Goal: Task Accomplishment & Management: Complete application form

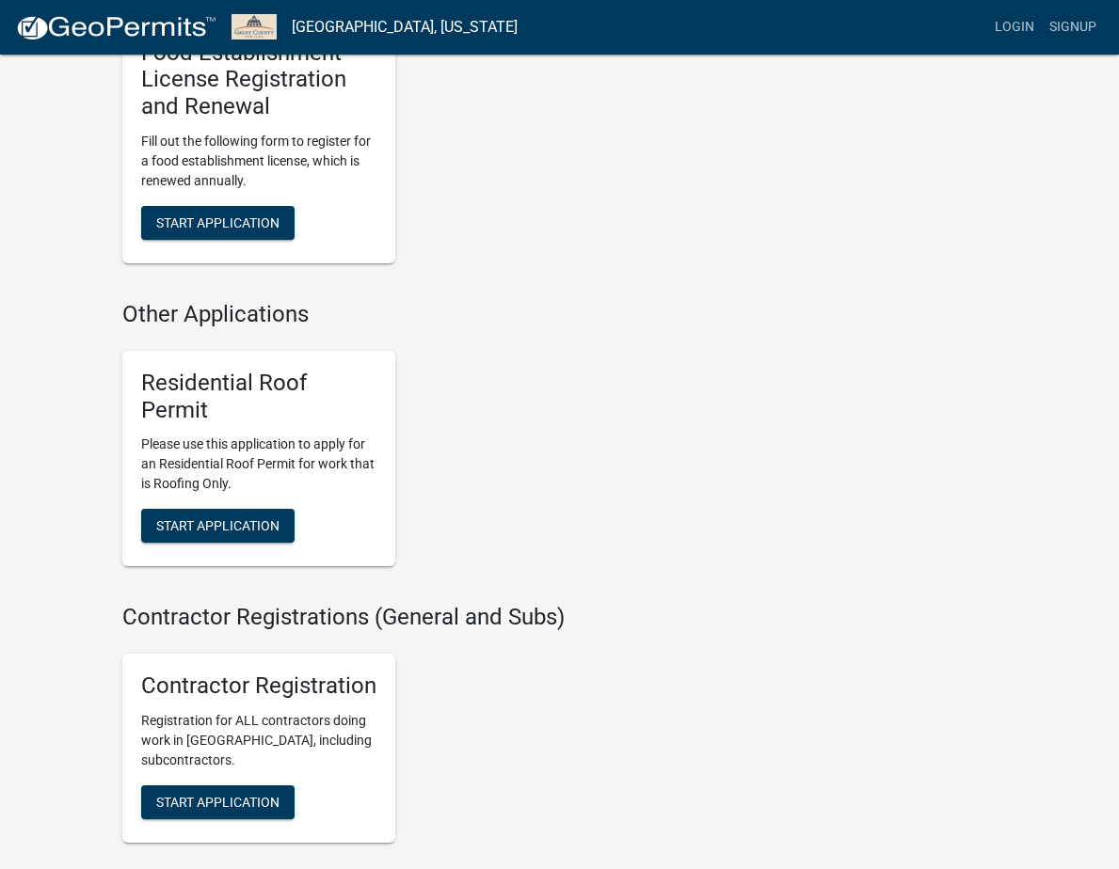
scroll to position [1025, 0]
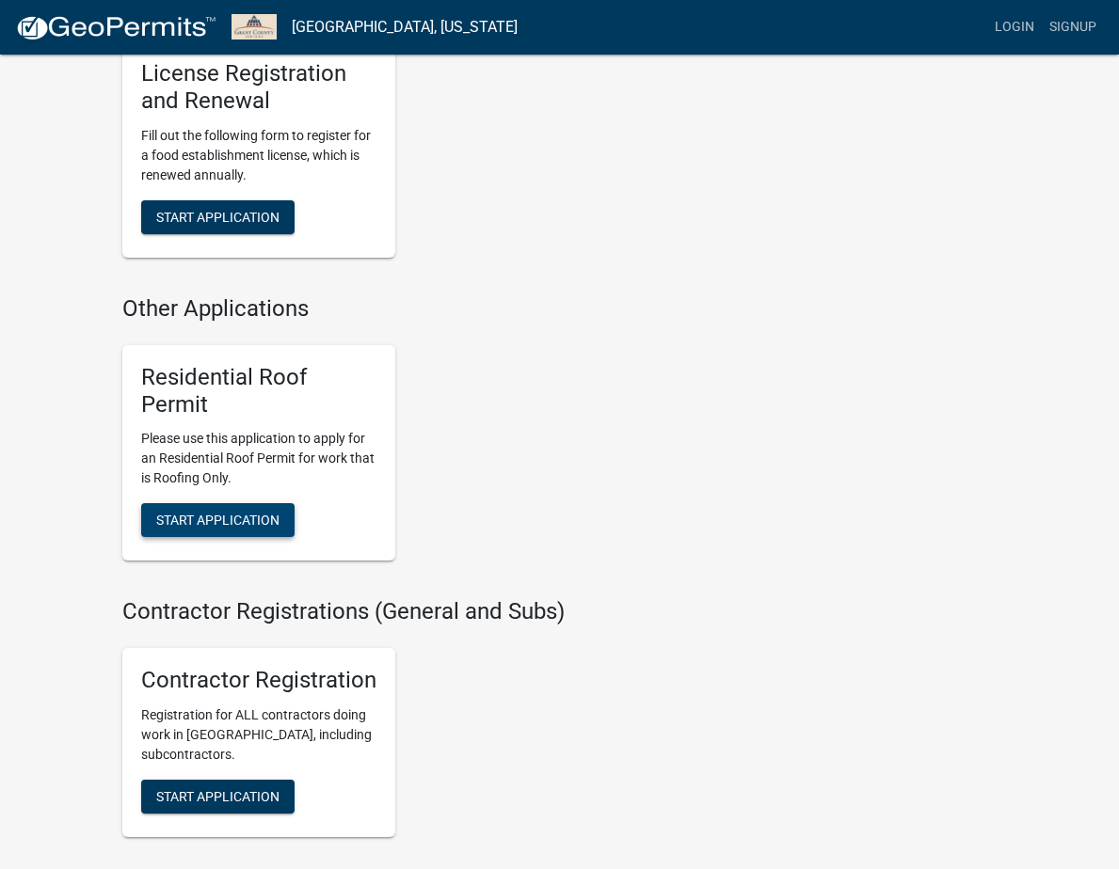
click at [233, 533] on button "Start Application" at bounding box center [217, 520] width 153 height 34
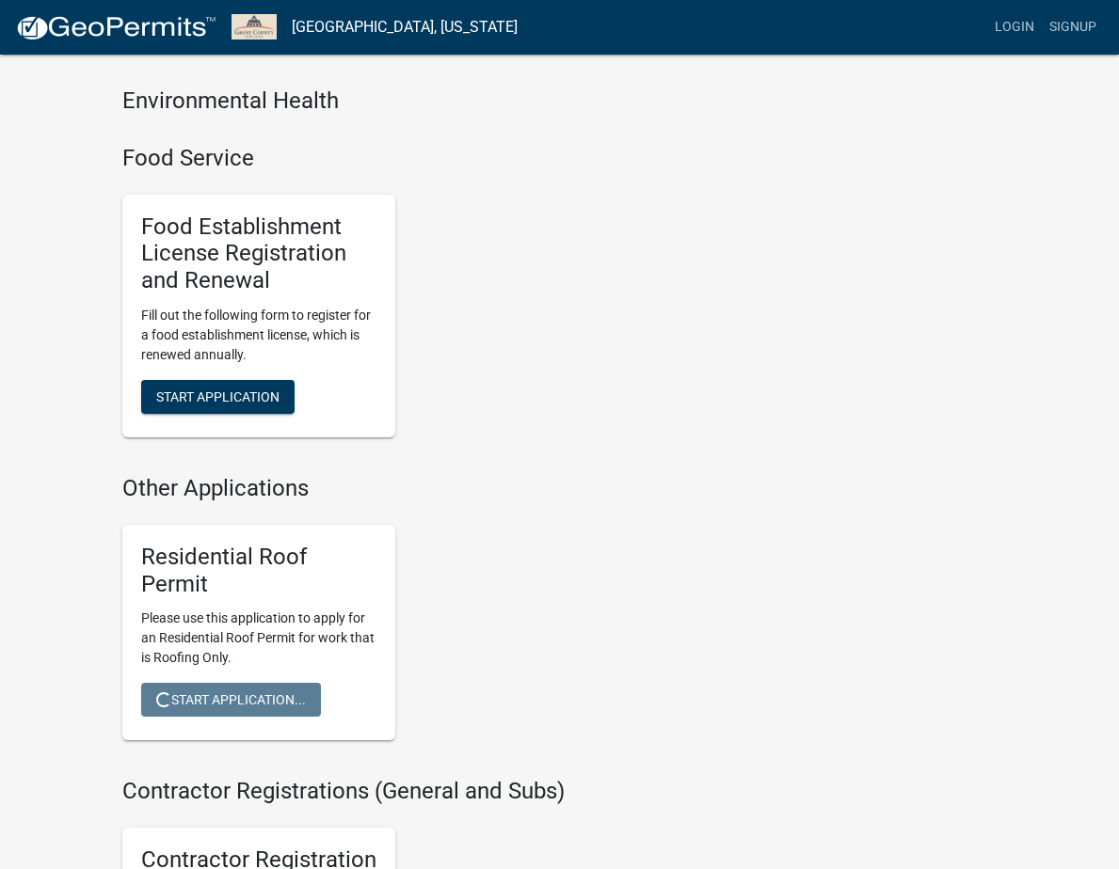
scroll to position [841, 0]
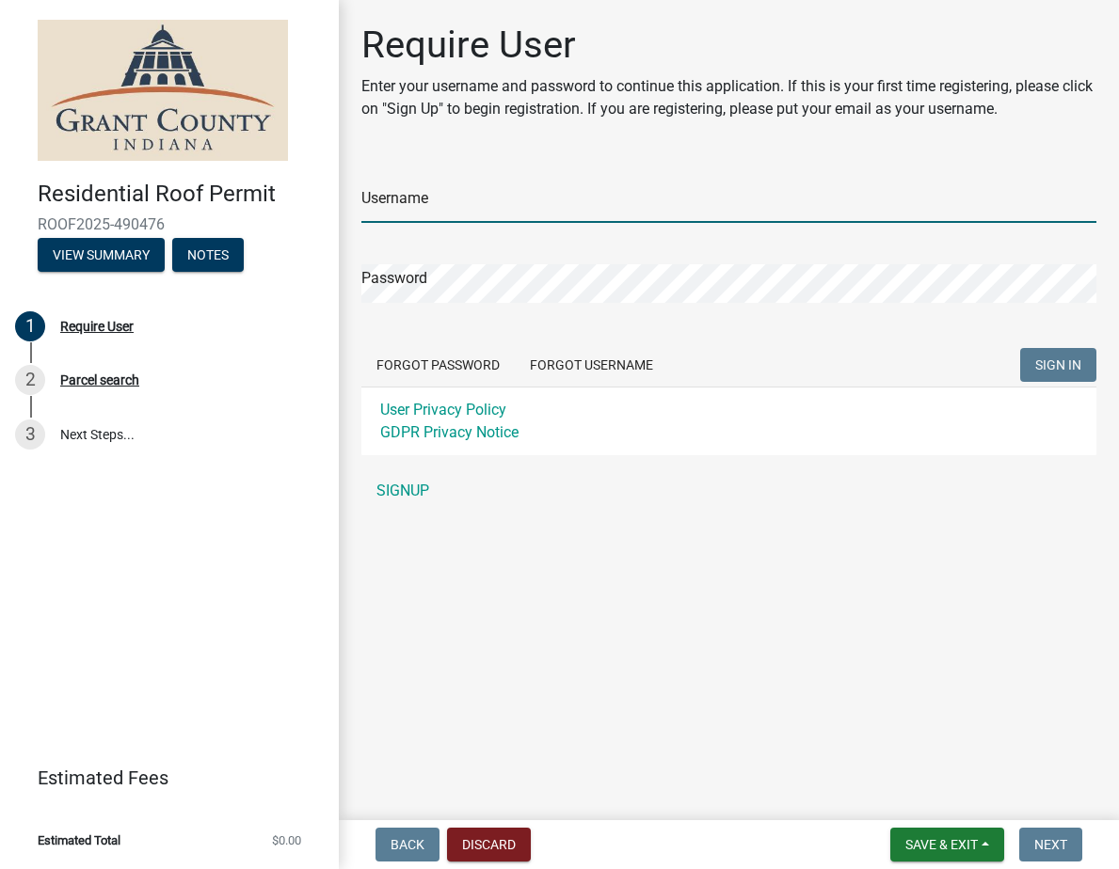
click at [455, 202] on input "Username" at bounding box center [728, 203] width 735 height 39
type input "Onedayroofing"
click at [1042, 370] on span "SIGN IN" at bounding box center [1058, 365] width 46 height 15
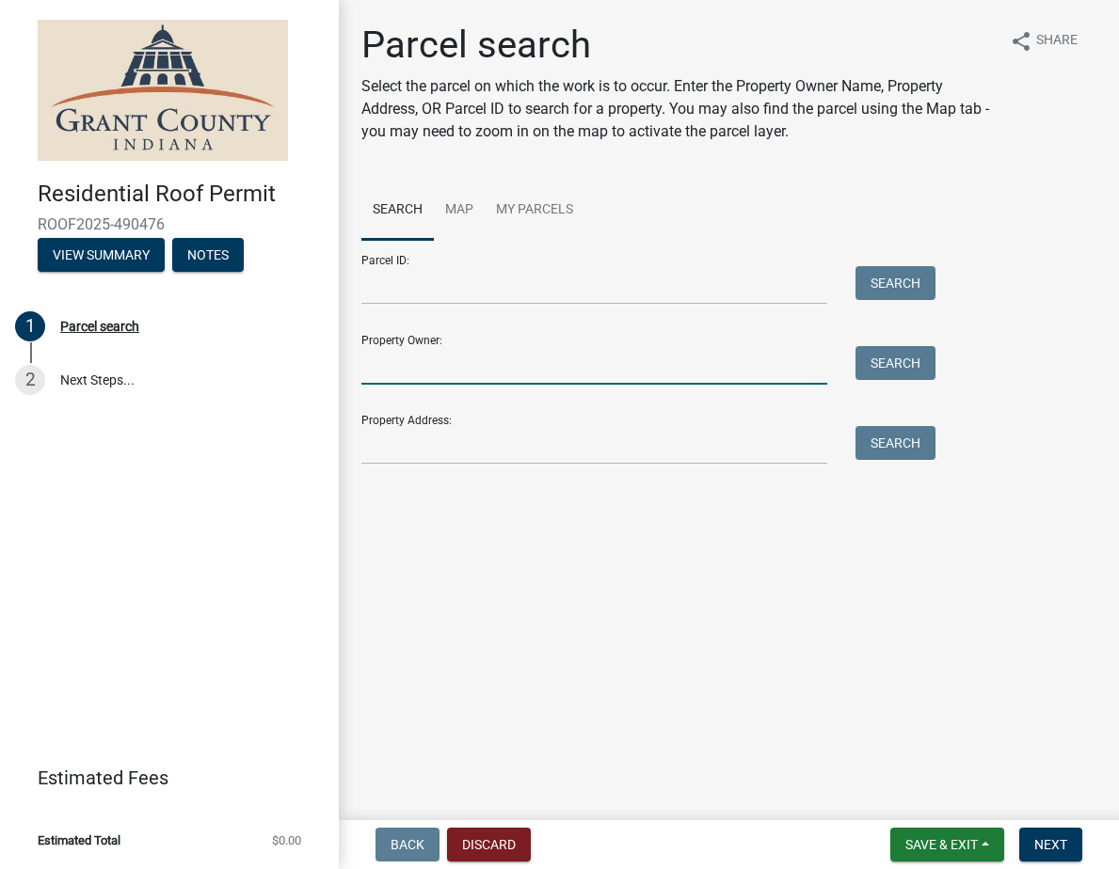
click at [412, 368] on input "Property Owner:" at bounding box center [594, 365] width 466 height 39
type input "[PERSON_NAME]"
click at [928, 364] on div "Parcel ID: Search Property Owner: [PERSON_NAME] Search Property Address: Search" at bounding box center [728, 352] width 735 height 225
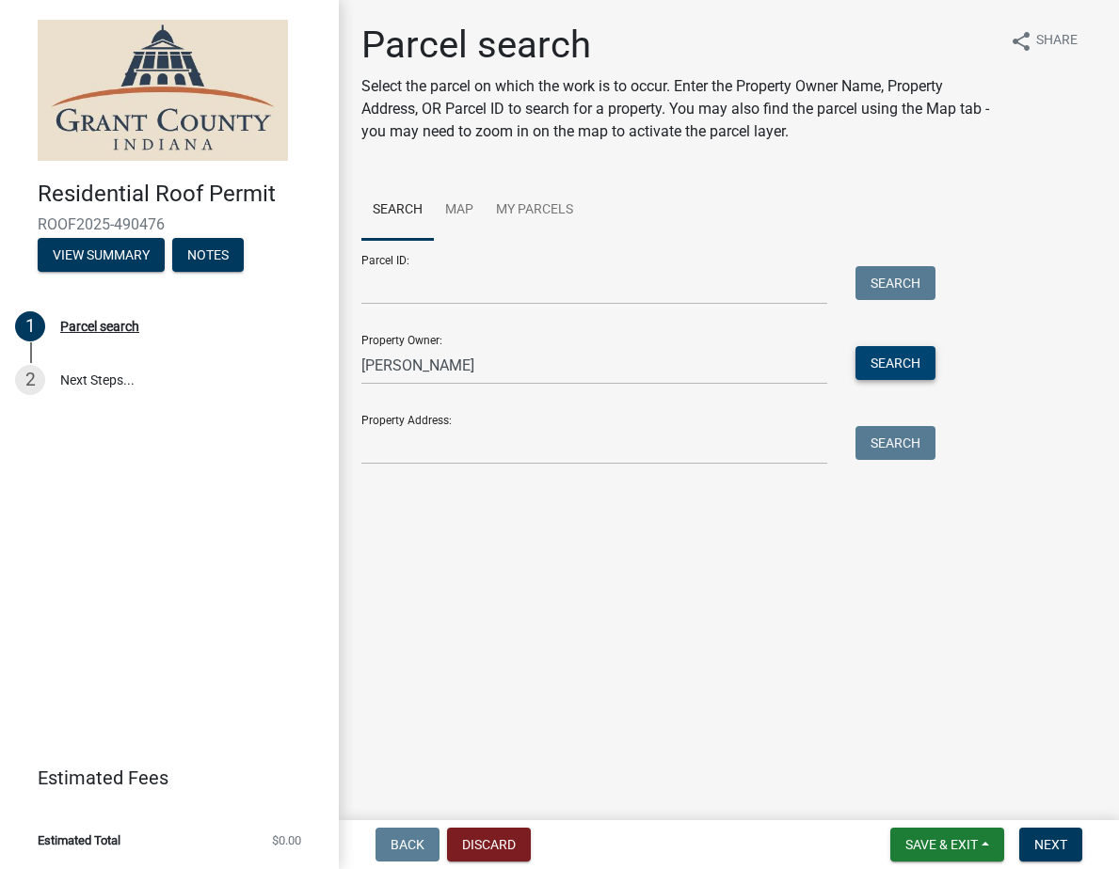
click at [911, 364] on button "Search" at bounding box center [895, 363] width 80 height 34
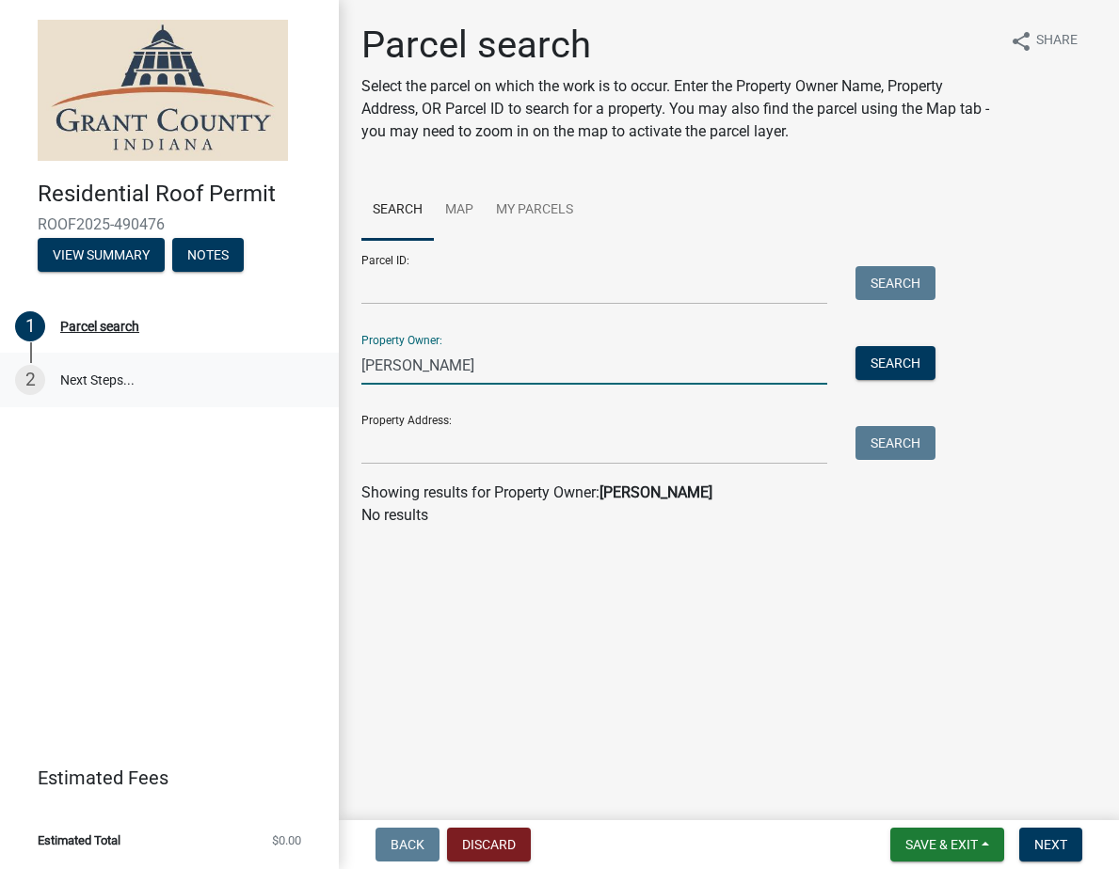
drag, startPoint x: 462, startPoint y: 368, endPoint x: 321, endPoint y: 362, distance: 141.2
click at [322, 362] on div "Residential Roof Permit ROOF2025-490476 View Summary Notes 1 Parcel search 2 Ne…" at bounding box center [559, 434] width 1119 height 869
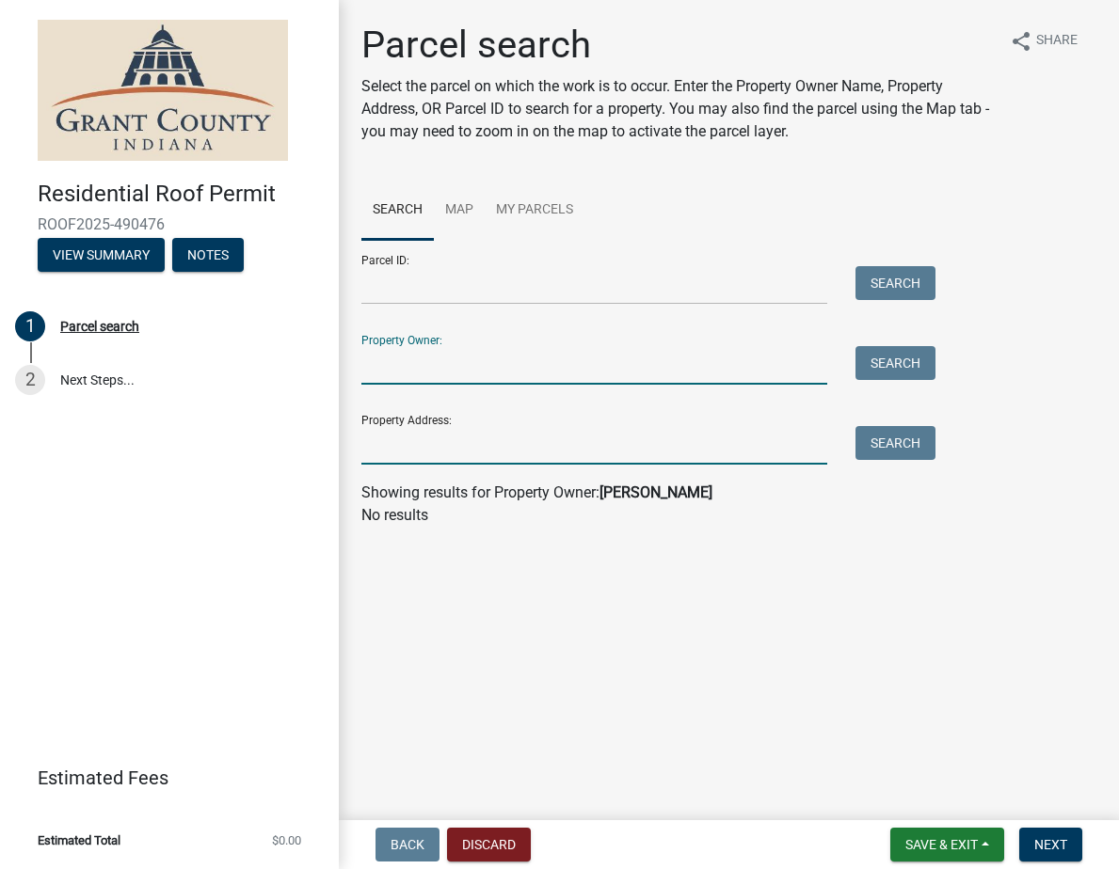
click at [413, 455] on input "Property Address:" at bounding box center [594, 445] width 466 height 39
paste input "[STREET_ADDRESS]"
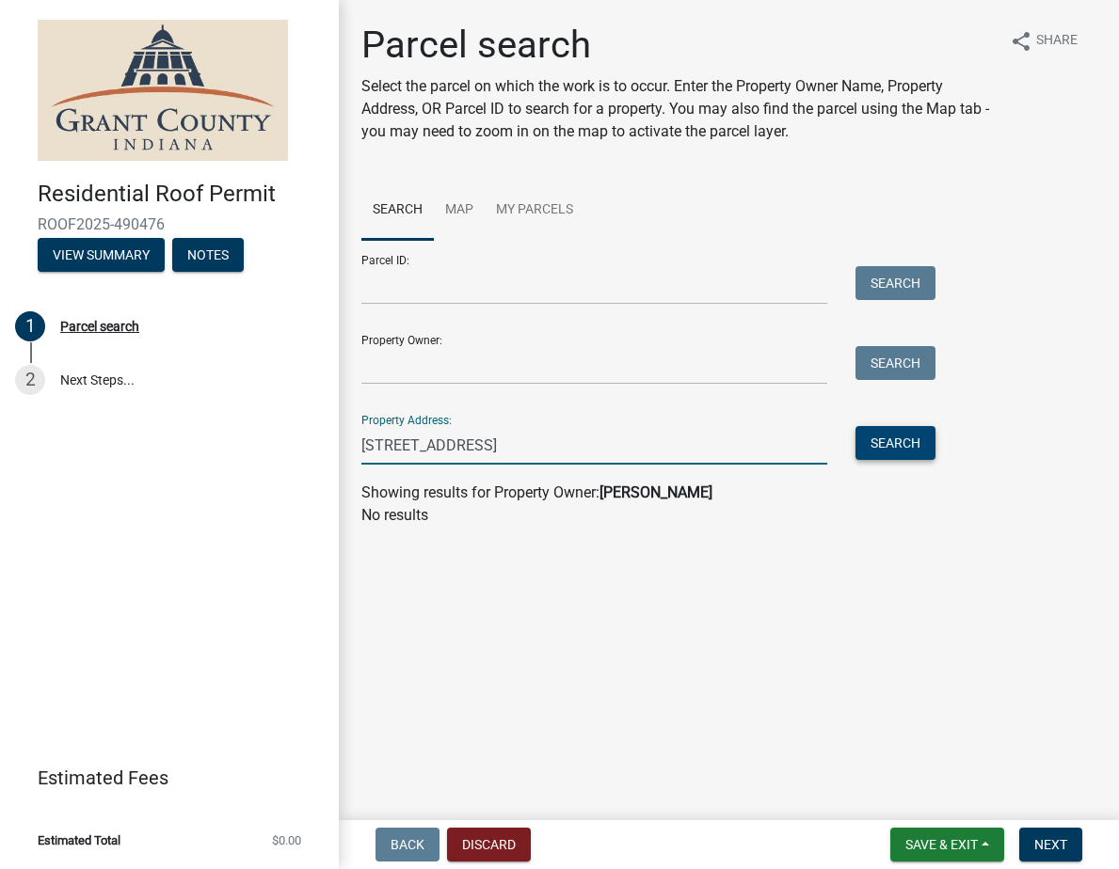
type input "[STREET_ADDRESS]"
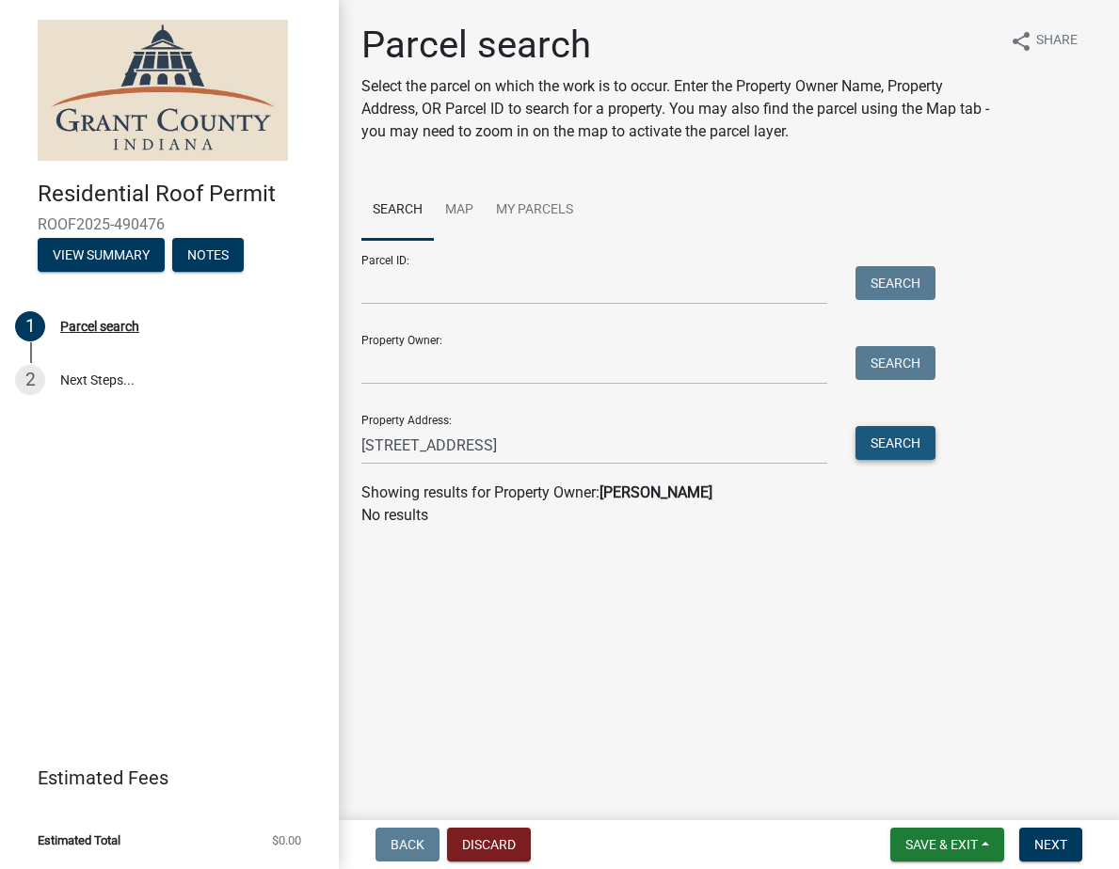
click at [882, 444] on button "Search" at bounding box center [895, 443] width 80 height 34
